Goal: Information Seeking & Learning: Find specific fact

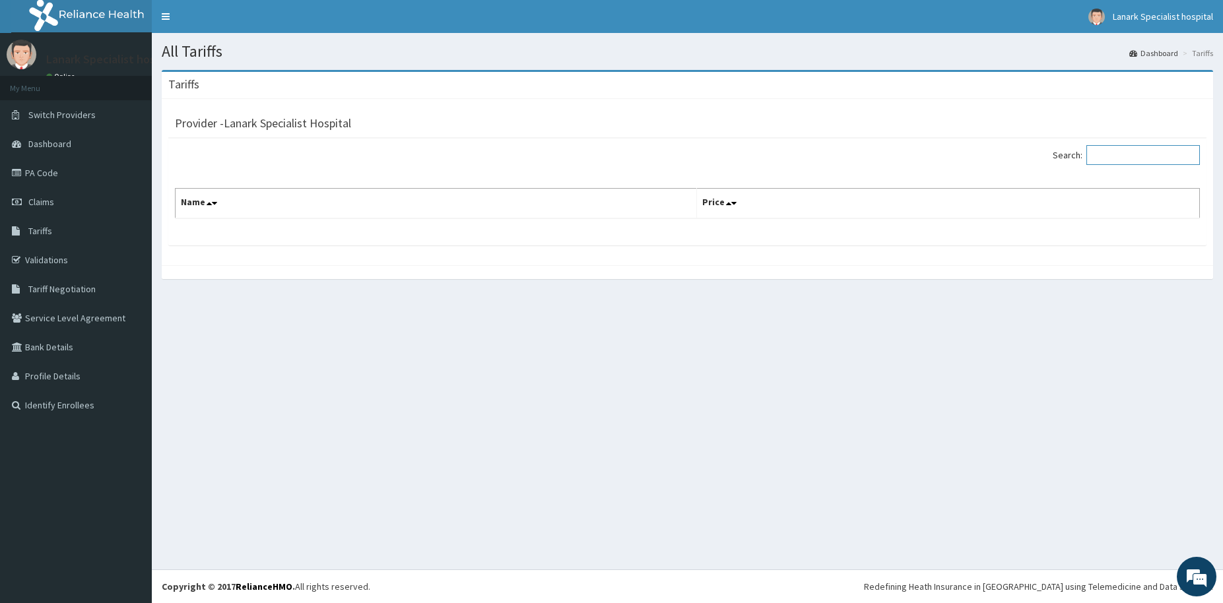
click at [1128, 165] on input "Search:" at bounding box center [1144, 155] width 114 height 20
click at [40, 236] on span "Tariffs" at bounding box center [40, 231] width 24 height 12
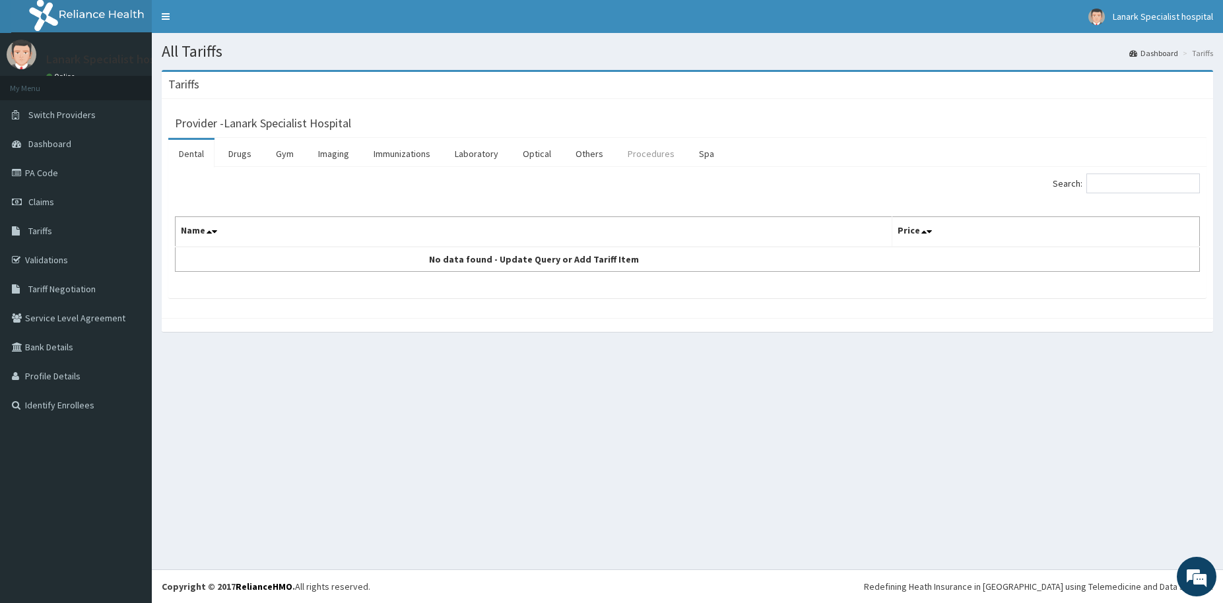
click at [651, 162] on link "Procedures" at bounding box center [651, 154] width 68 height 28
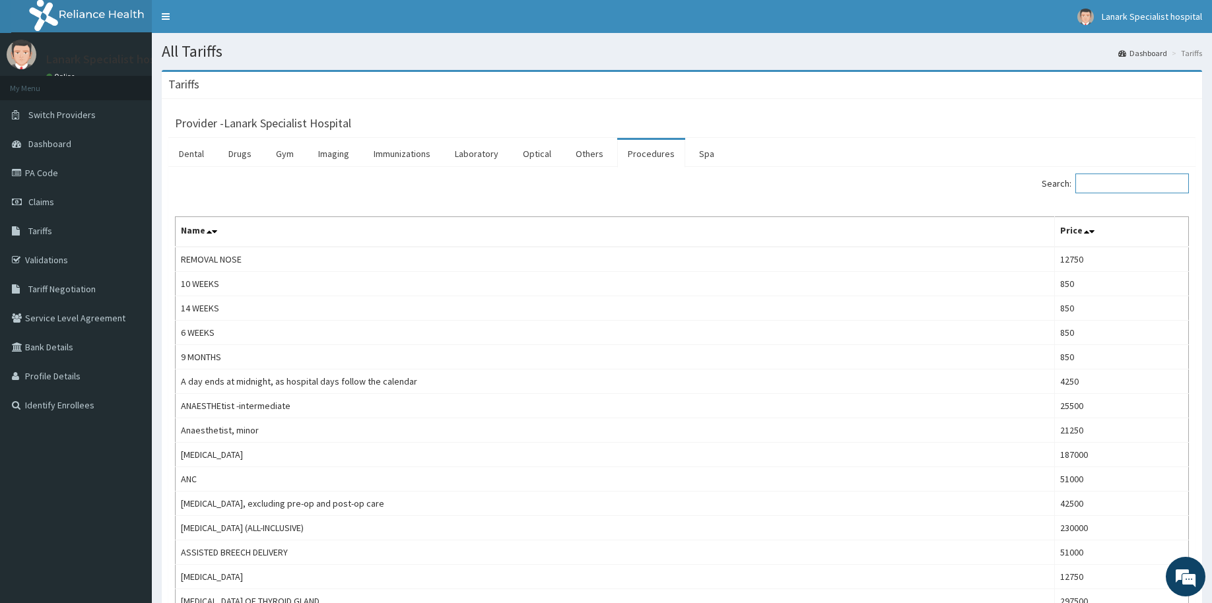
click at [1106, 189] on input "Search:" at bounding box center [1133, 184] width 114 height 20
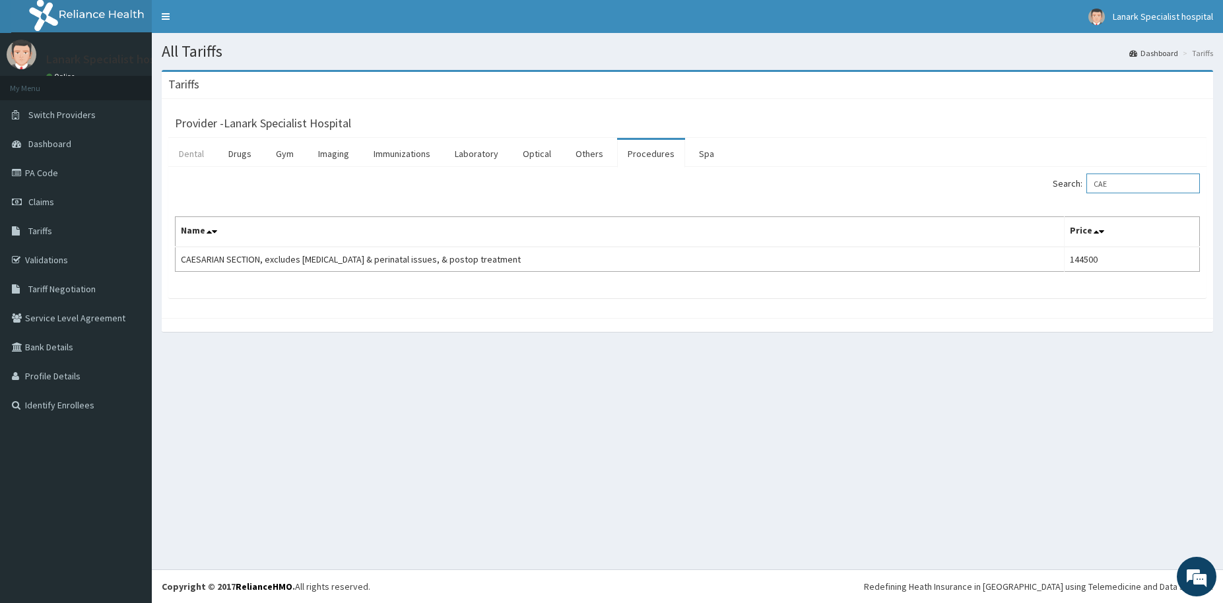
type input "CAE"
click at [199, 157] on link "Dental" at bounding box center [191, 154] width 46 height 28
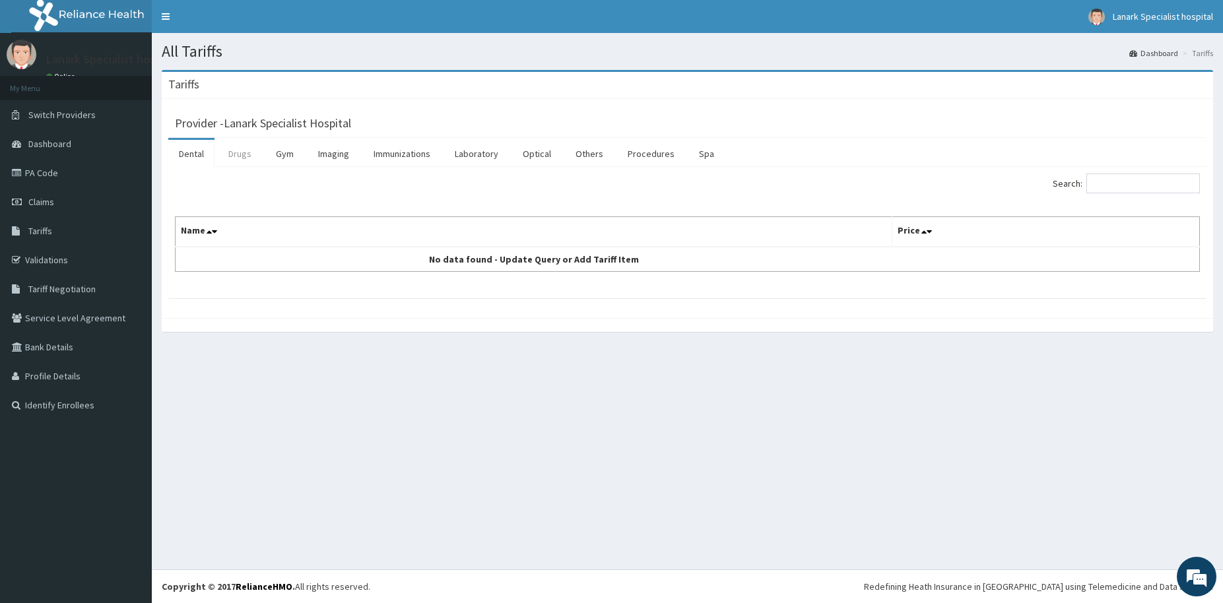
click at [231, 151] on link "Drugs" at bounding box center [240, 154] width 44 height 28
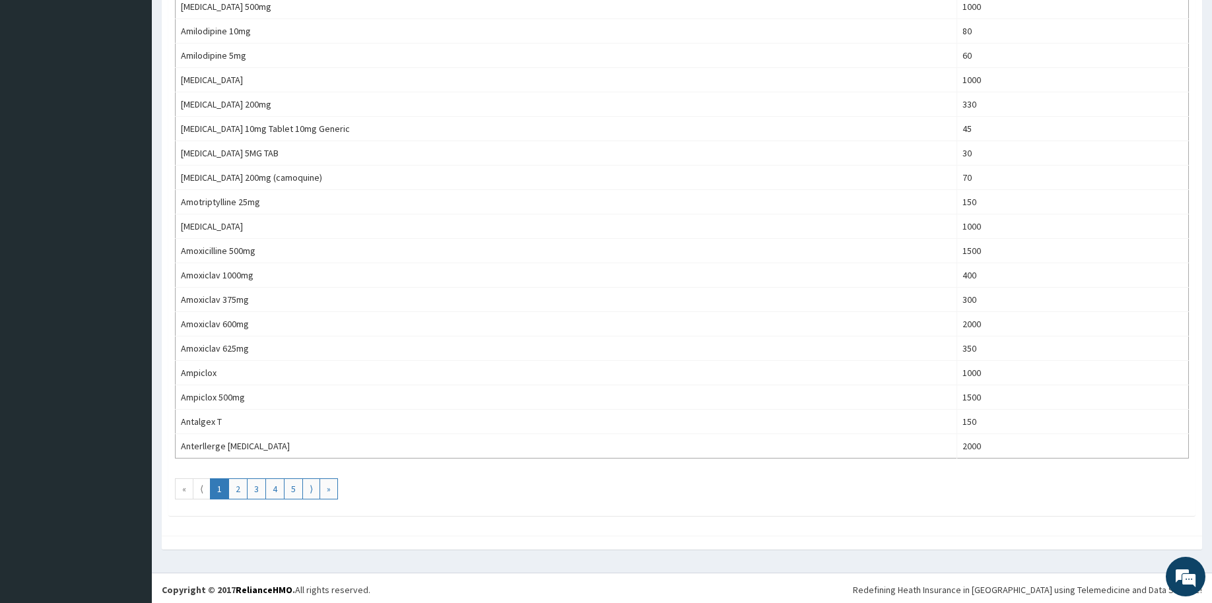
scroll to position [1014, 0]
click at [236, 481] on link "2" at bounding box center [237, 485] width 19 height 21
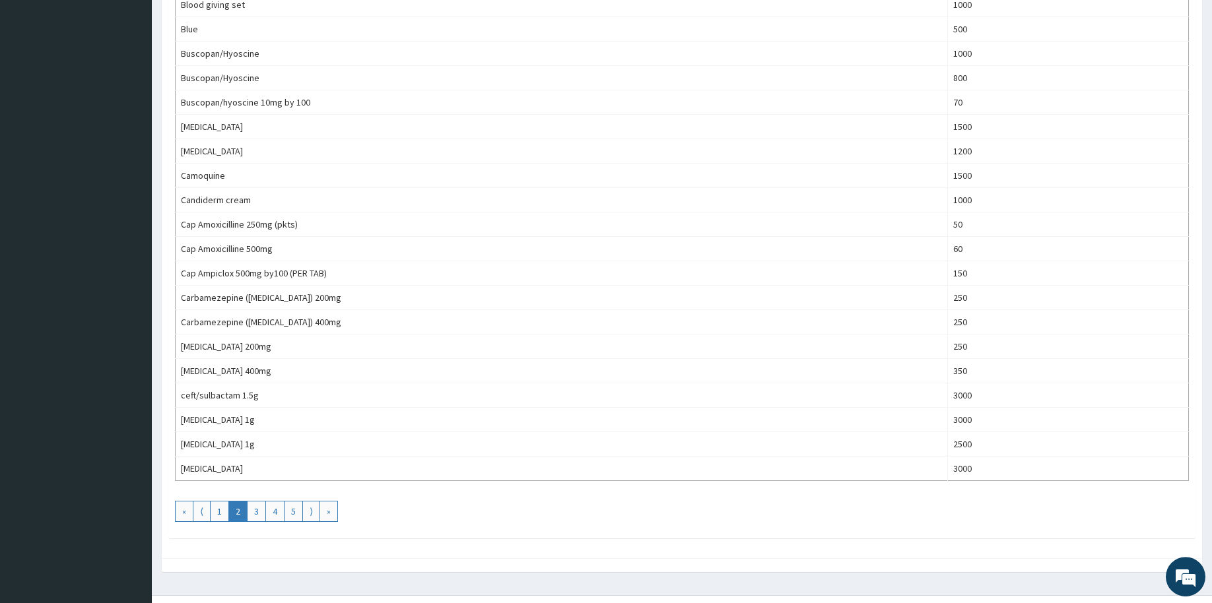
scroll to position [1010, 0]
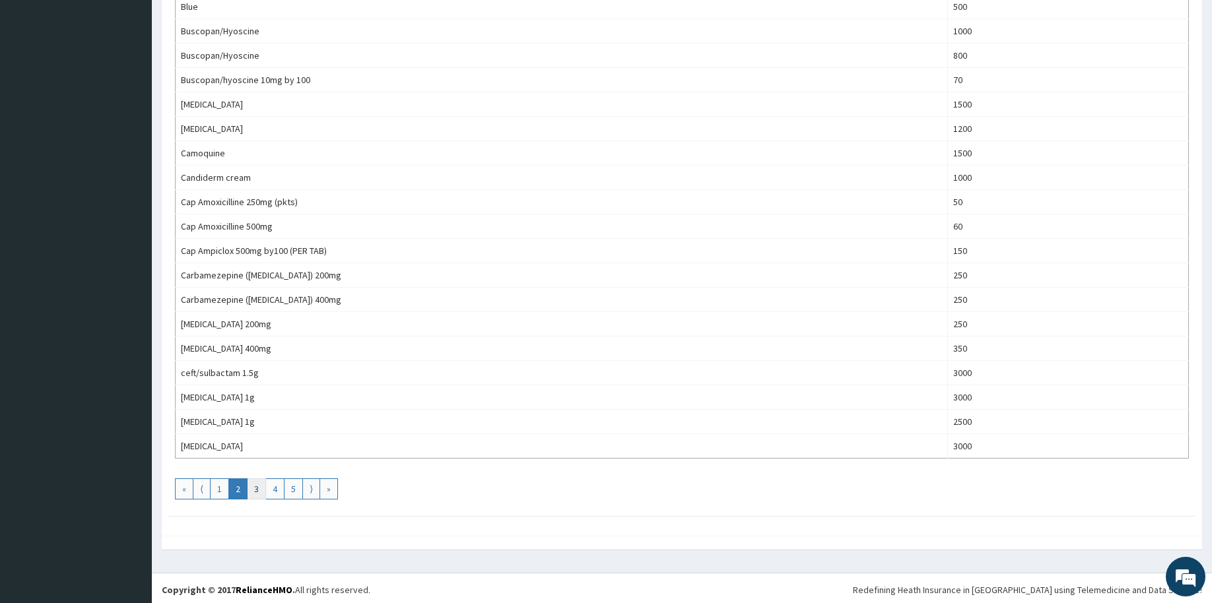
click at [251, 489] on link "3" at bounding box center [256, 489] width 19 height 21
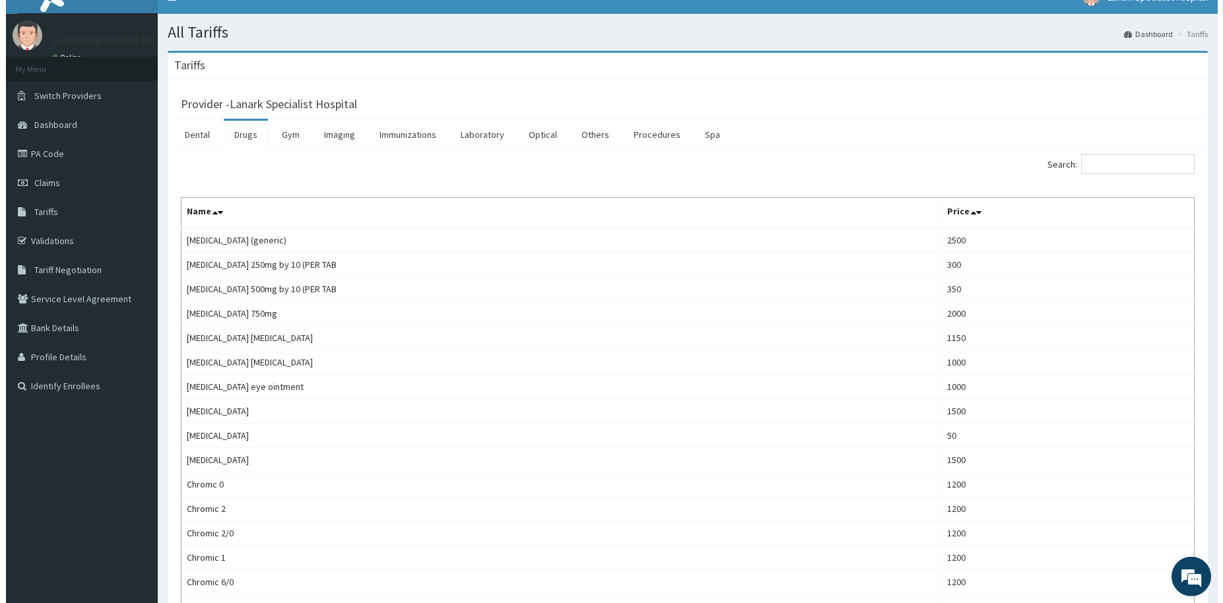
scroll to position [0, 0]
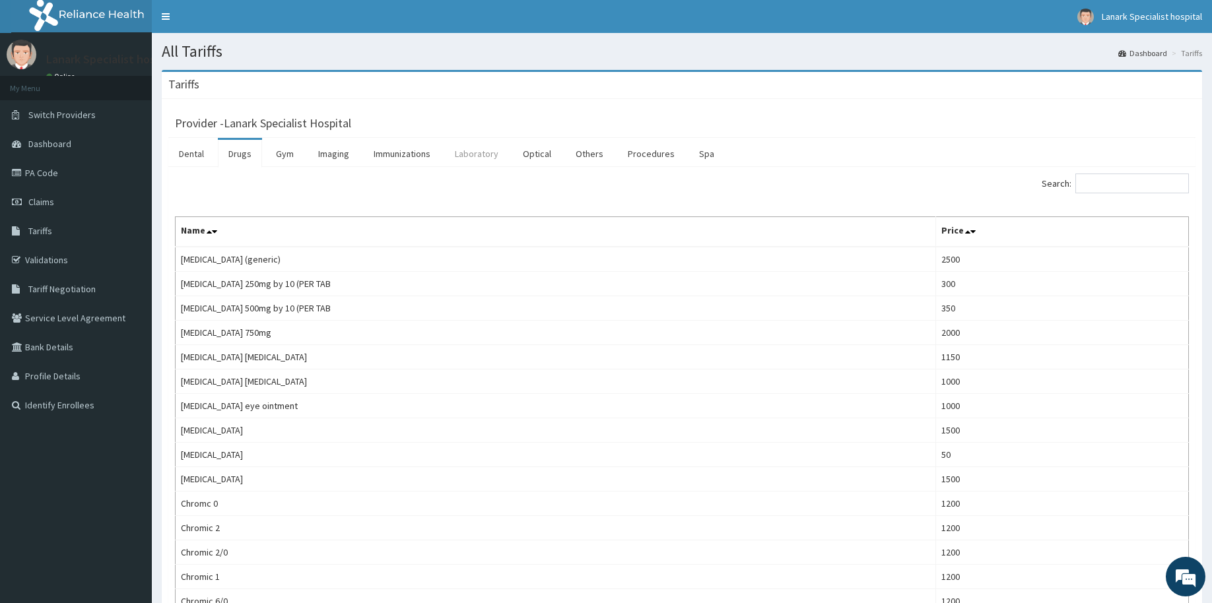
click at [471, 154] on link "Laboratory" at bounding box center [476, 154] width 65 height 28
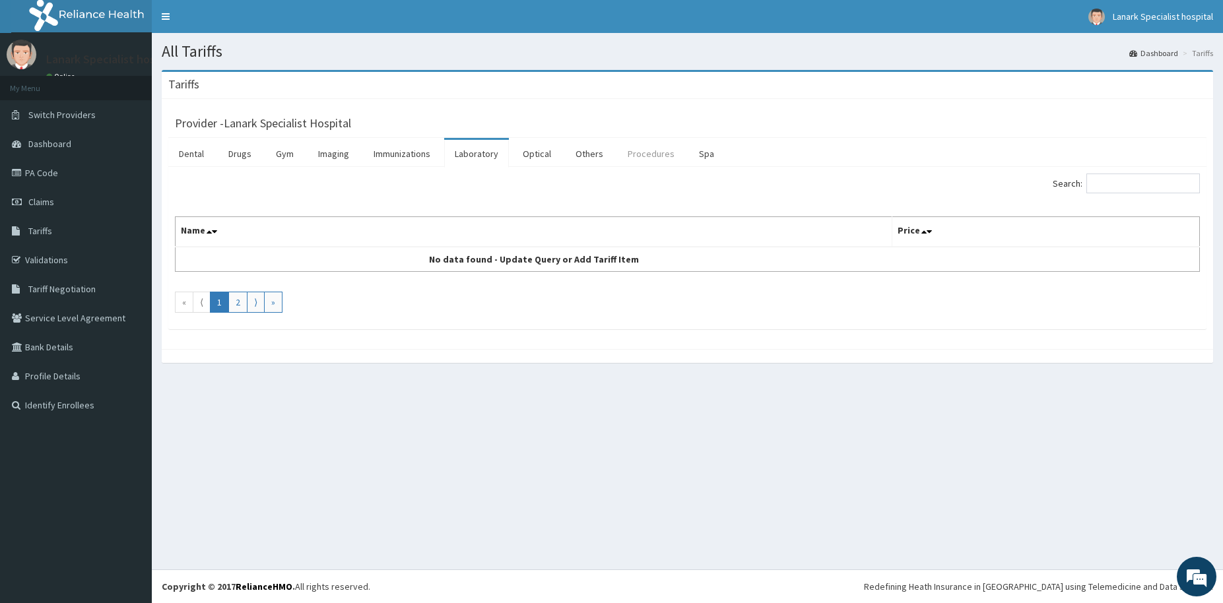
click at [654, 153] on link "Procedures" at bounding box center [651, 154] width 68 height 28
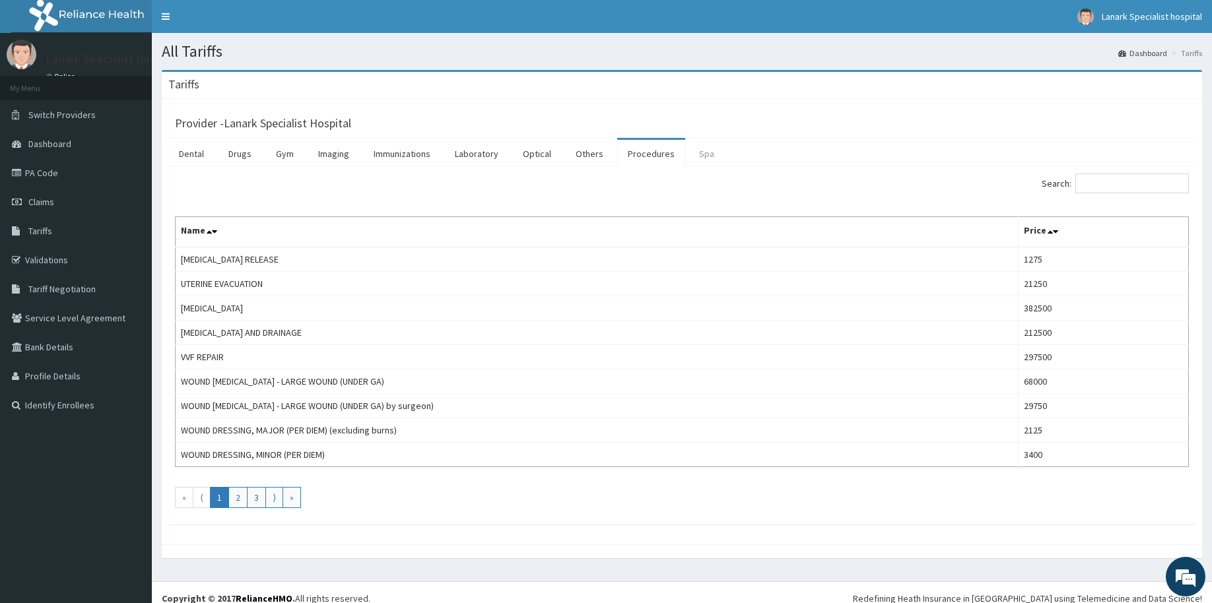
click at [706, 156] on link "Spa" at bounding box center [707, 154] width 36 height 28
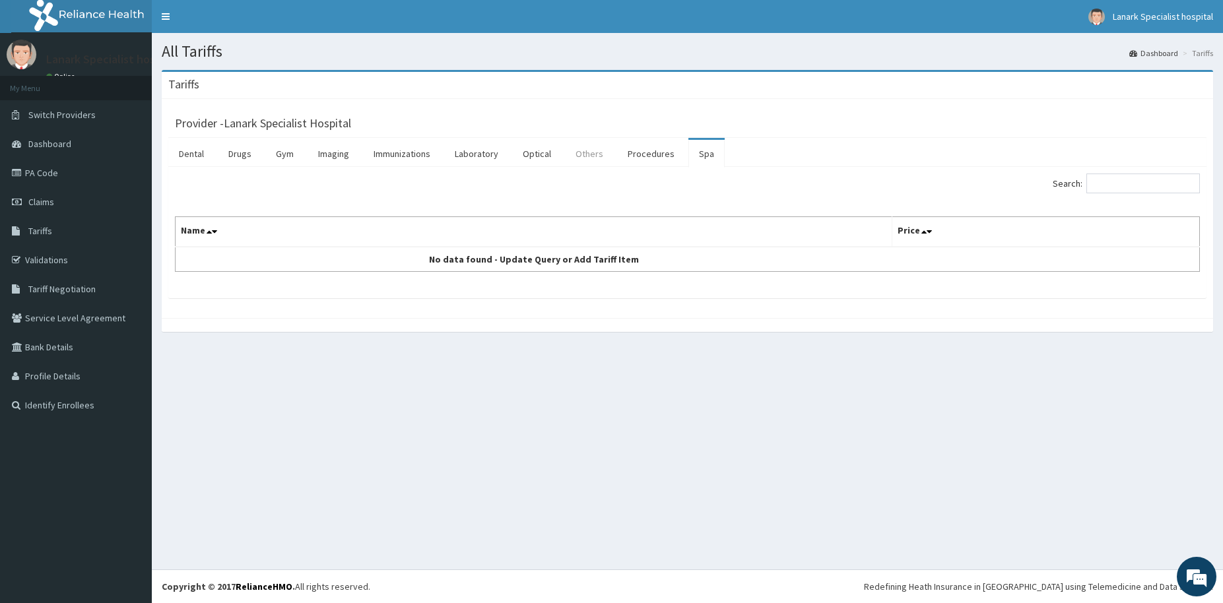
click at [580, 156] on link "Others" at bounding box center [589, 154] width 49 height 28
click at [650, 151] on link "Procedures" at bounding box center [651, 154] width 68 height 28
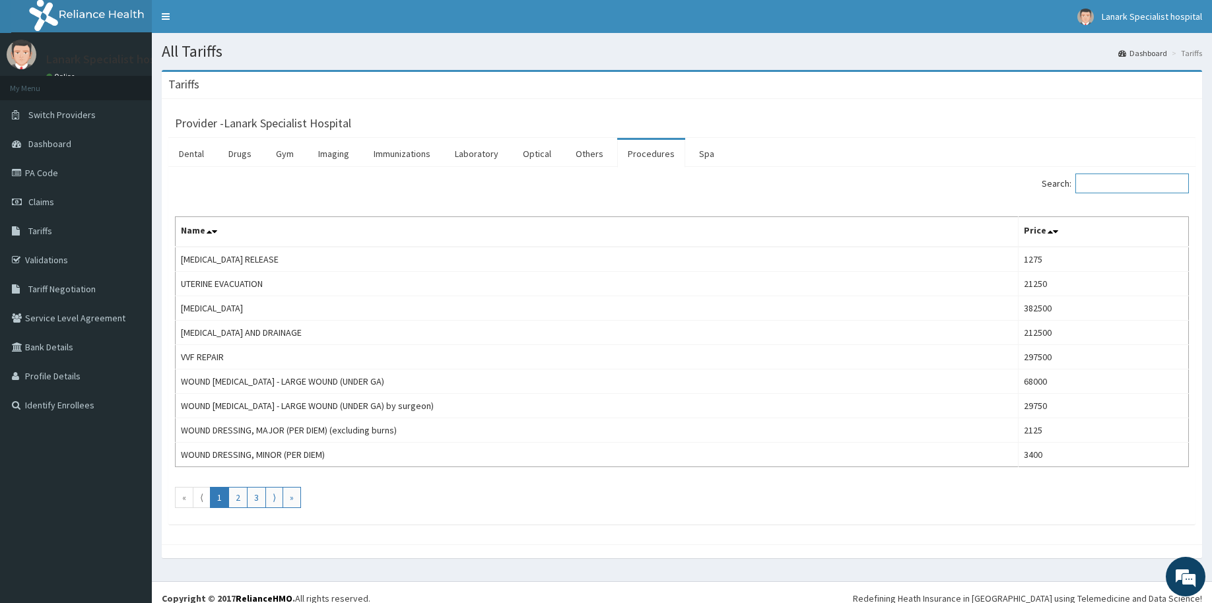
click at [1115, 175] on input "Search:" at bounding box center [1133, 184] width 114 height 20
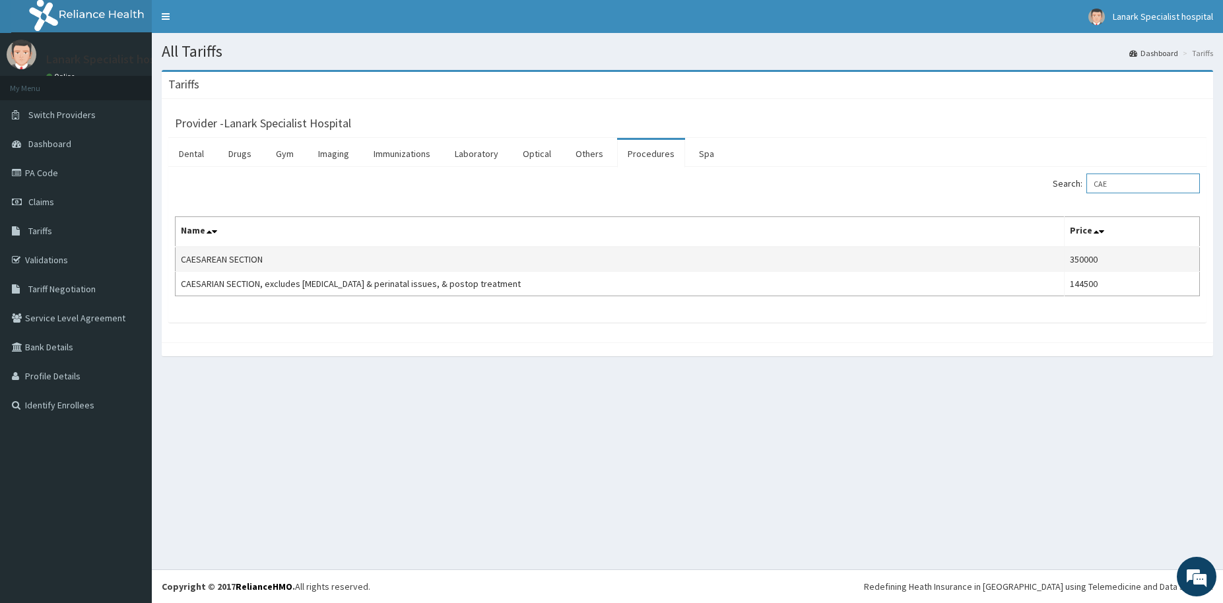
type input "CAE"
click at [314, 263] on td "CAESAREAN SECTION" at bounding box center [620, 259] width 889 height 25
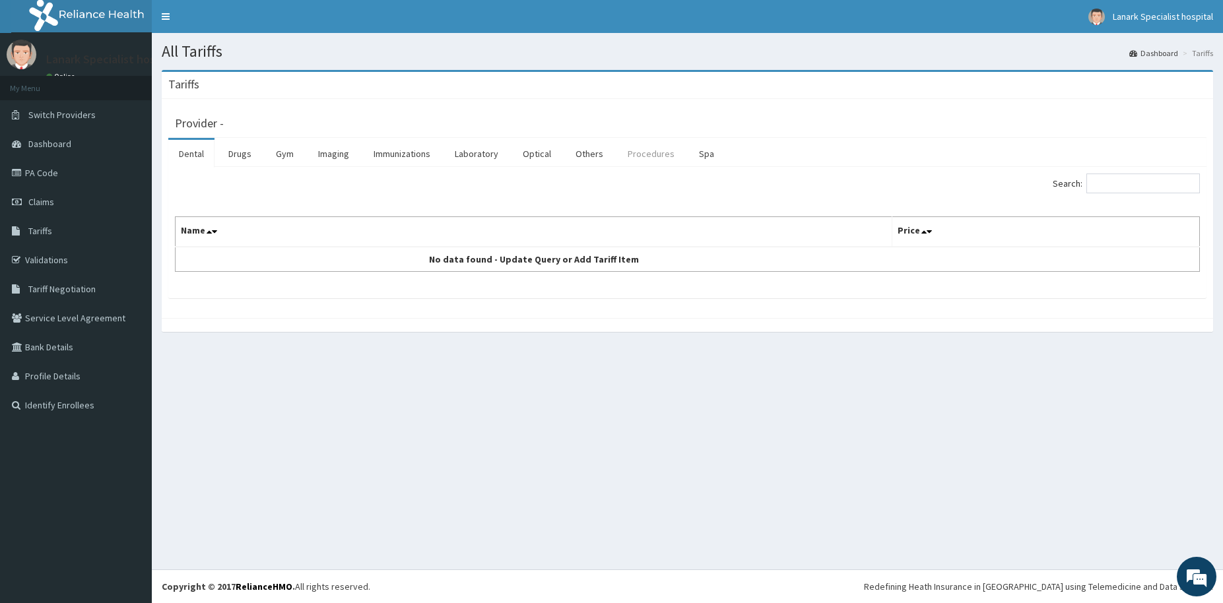
click at [640, 156] on link "Procedures" at bounding box center [651, 154] width 68 height 28
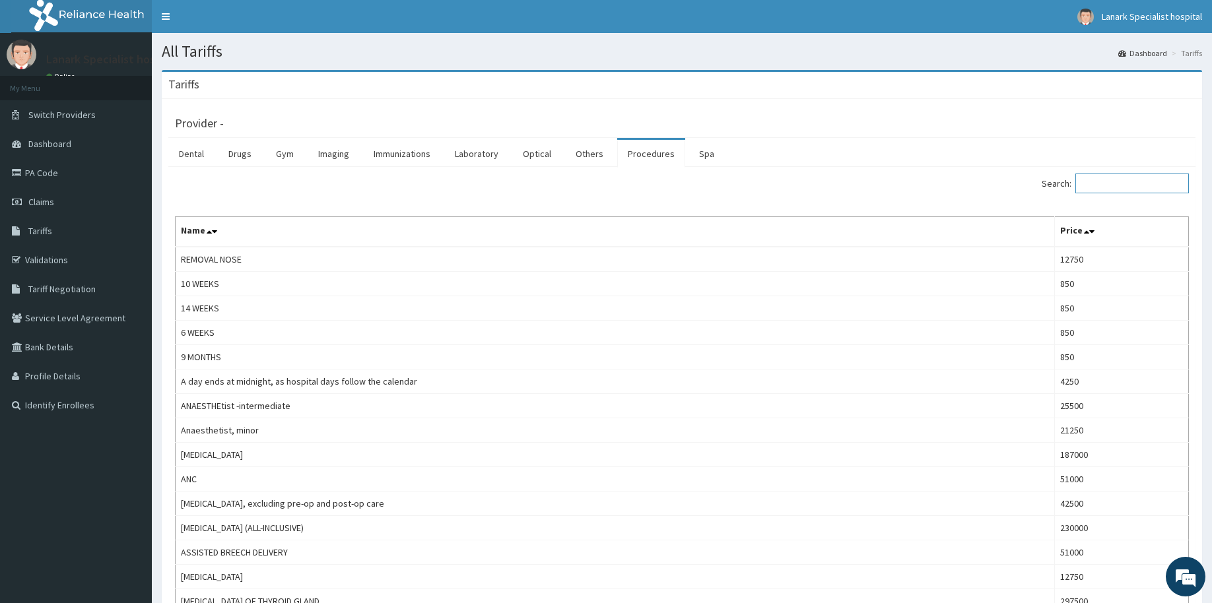
click at [1122, 189] on input "Search:" at bounding box center [1133, 184] width 114 height 20
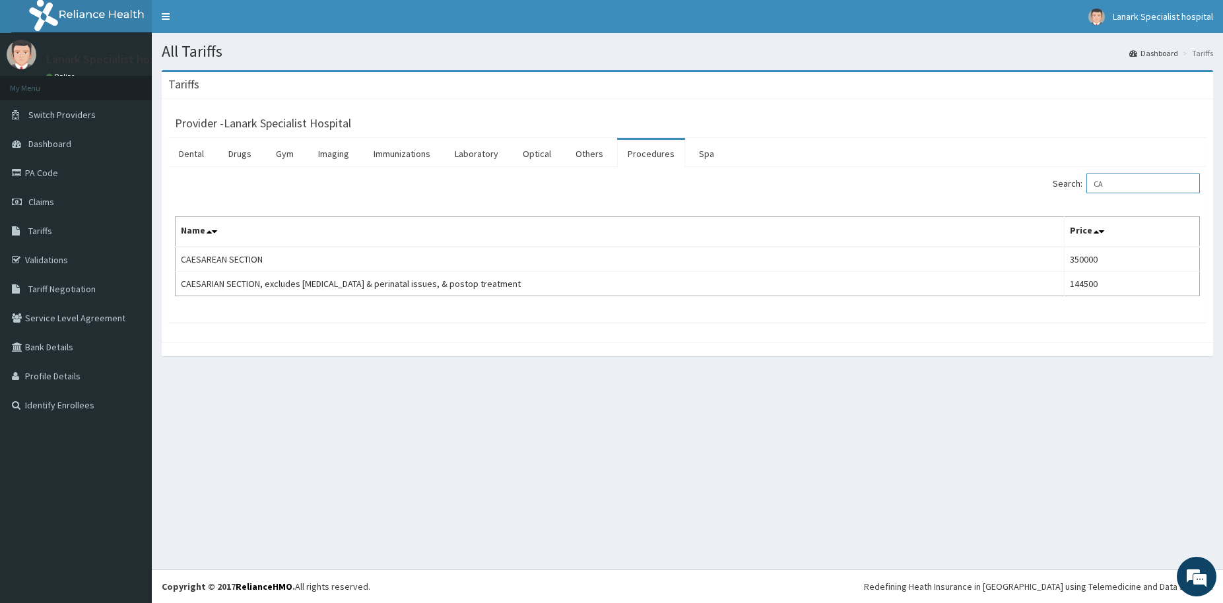
type input "C"
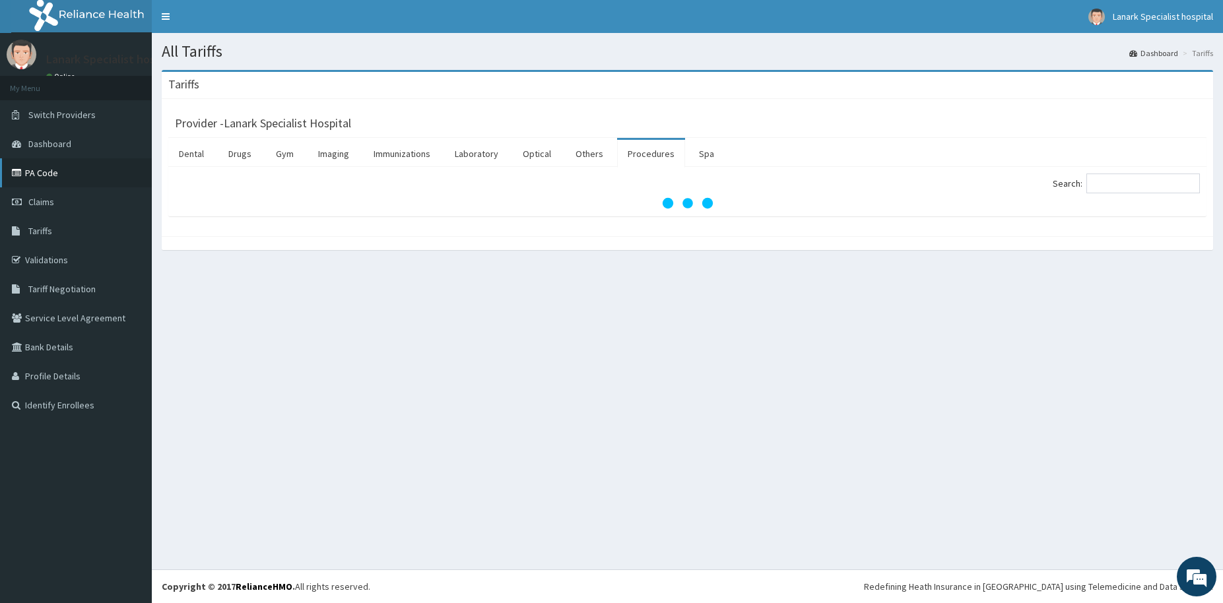
click at [16, 168] on link "PA Code" at bounding box center [76, 172] width 152 height 29
